Goal: Find specific page/section: Find specific page/section

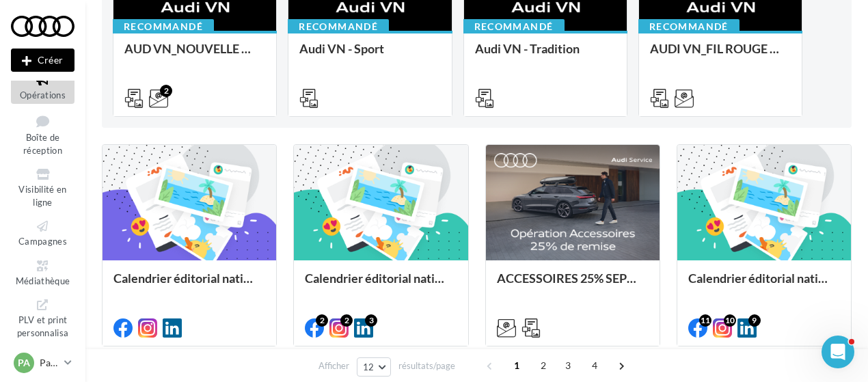
scroll to position [238, 0]
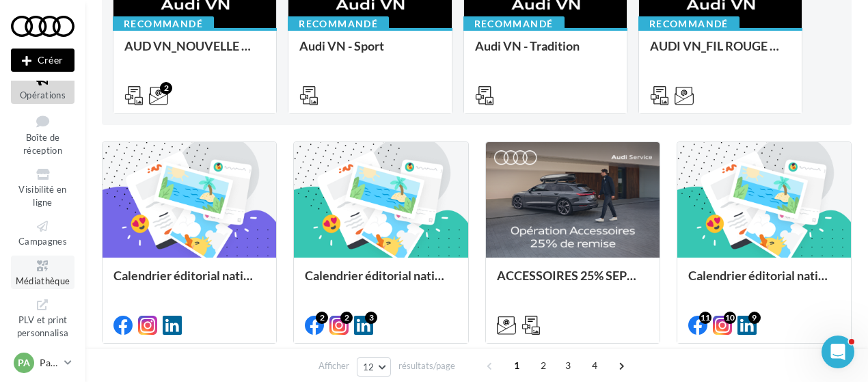
click at [40, 263] on icon at bounding box center [42, 266] width 55 height 16
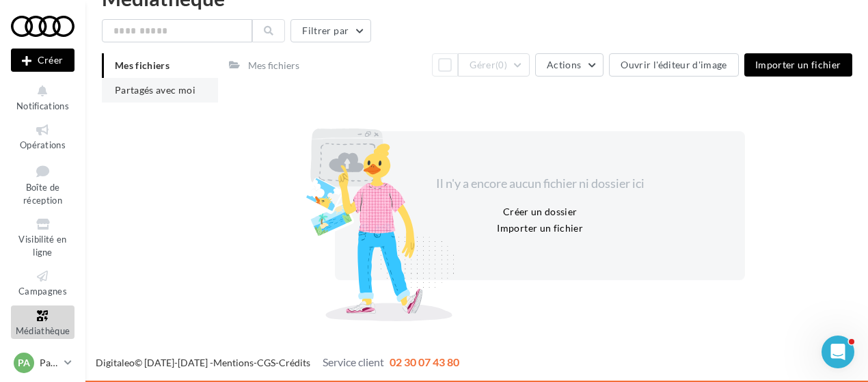
click at [172, 85] on span "Partagés avec moi" at bounding box center [155, 90] width 81 height 12
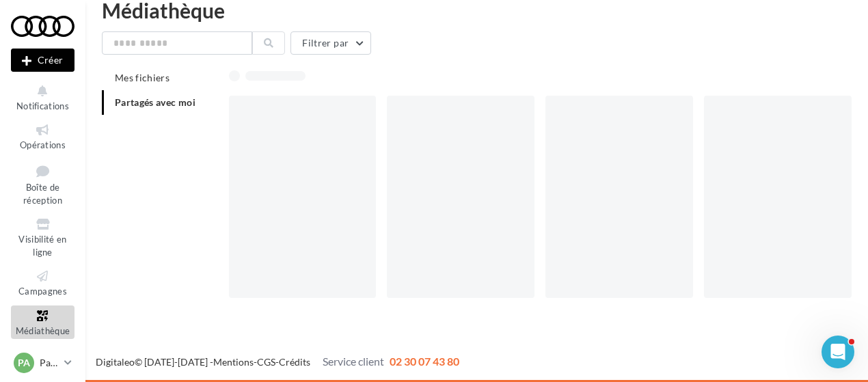
scroll to position [22, 0]
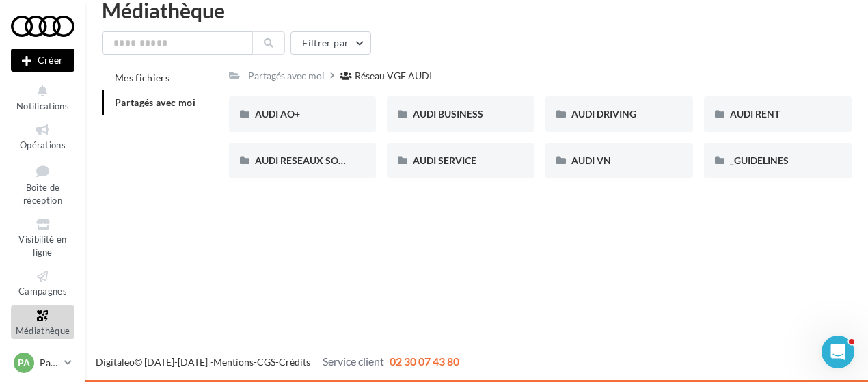
scroll to position [19, 0]
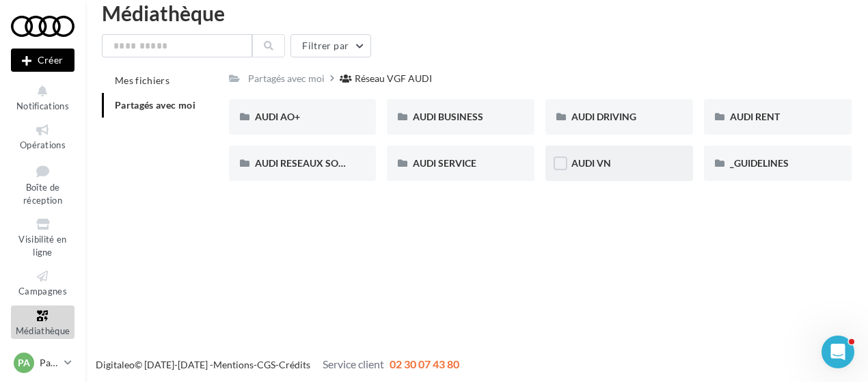
click at [616, 176] on div "AUDI VN" at bounding box center [620, 164] width 148 height 36
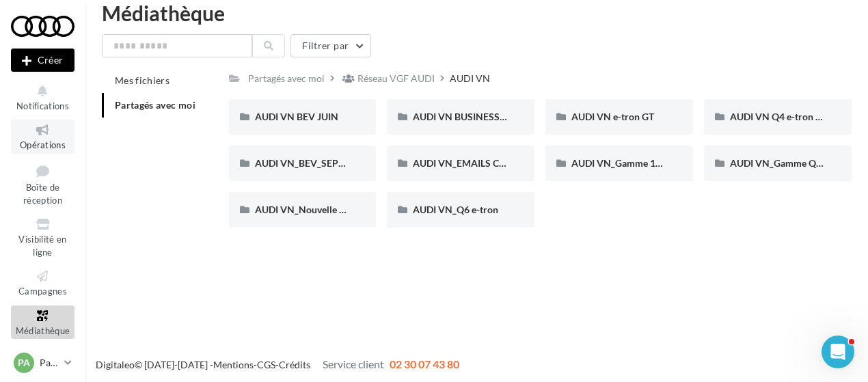
click at [46, 146] on span "Opérations" at bounding box center [43, 144] width 46 height 11
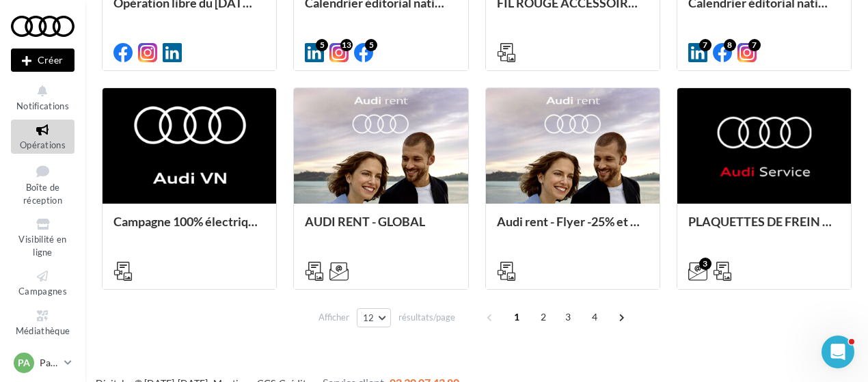
scroll to position [751, 0]
